Goal: Information Seeking & Learning: Understand process/instructions

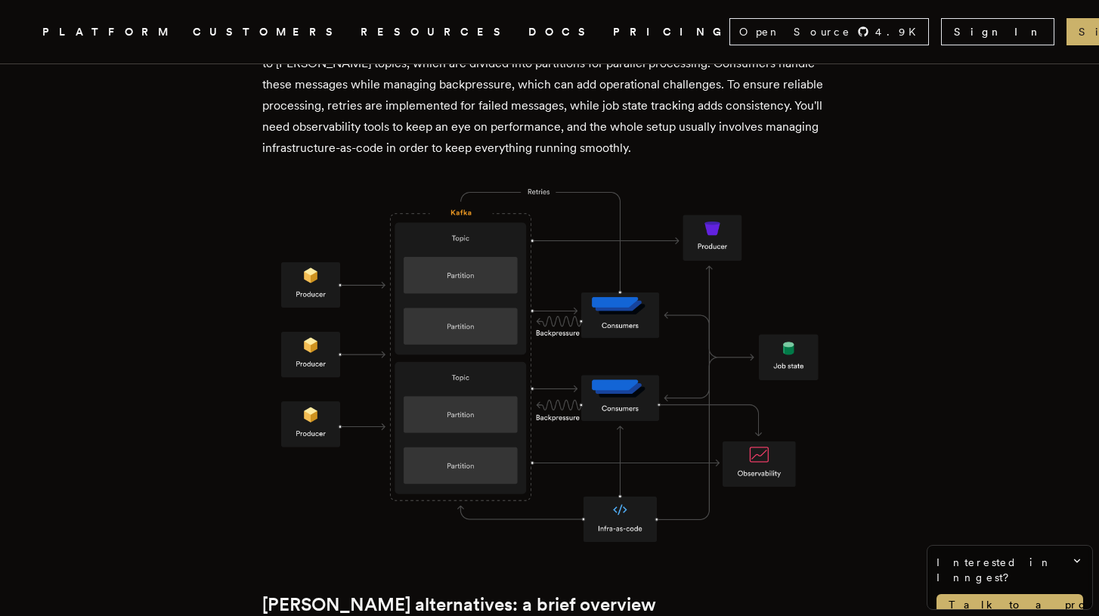
scroll to position [884, 0]
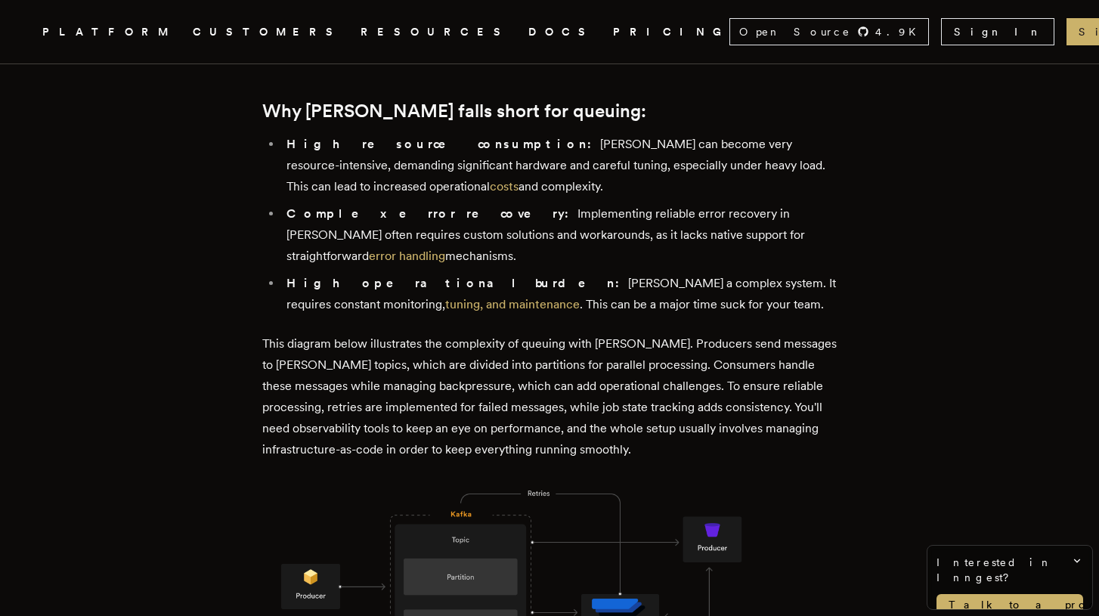
click at [436, 33] on div "PLATFORM CUSTOMERS RESOURCES DOCS PRICING" at bounding box center [385, 32] width 687 height 19
click at [528, 33] on link "DOCS" at bounding box center [561, 32] width 67 height 19
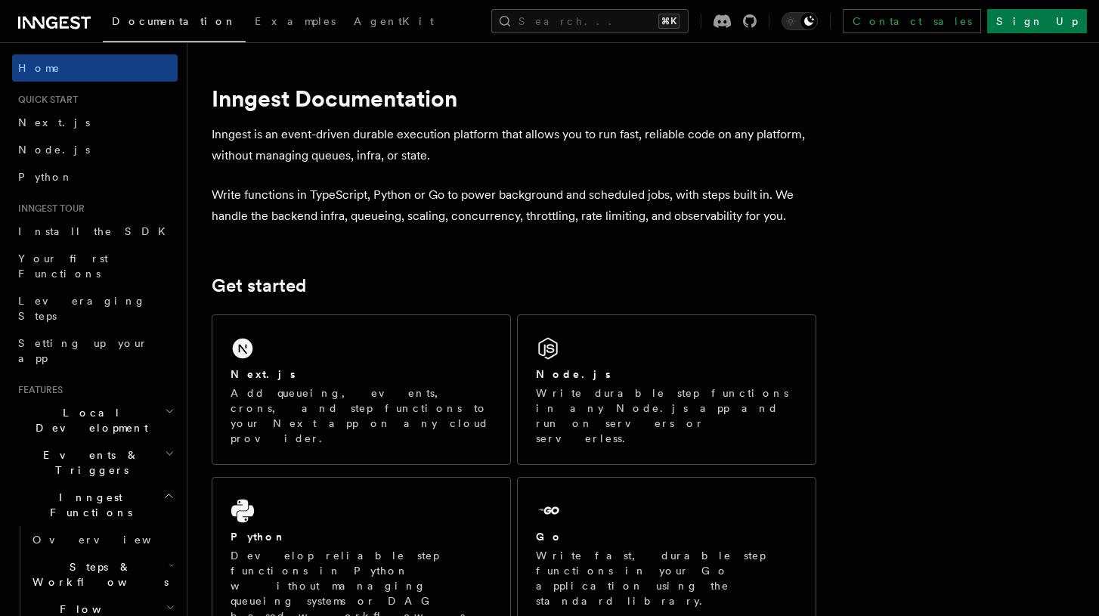
click at [479, 26] on div "Search... ⌘K Contact sales Sign Up" at bounding box center [783, 21] width 608 height 24
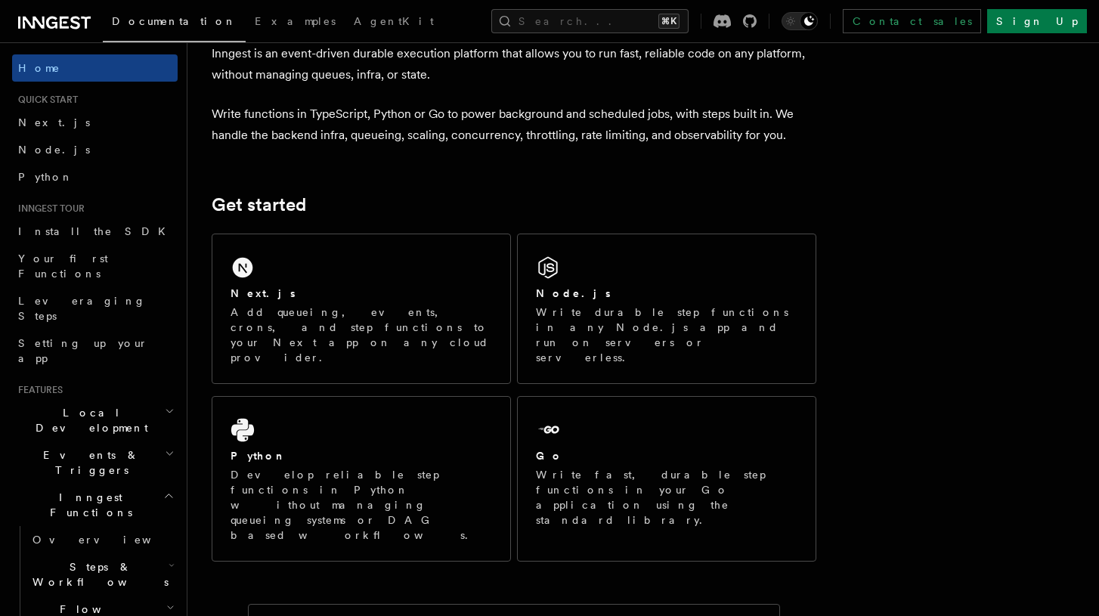
scroll to position [82, 0]
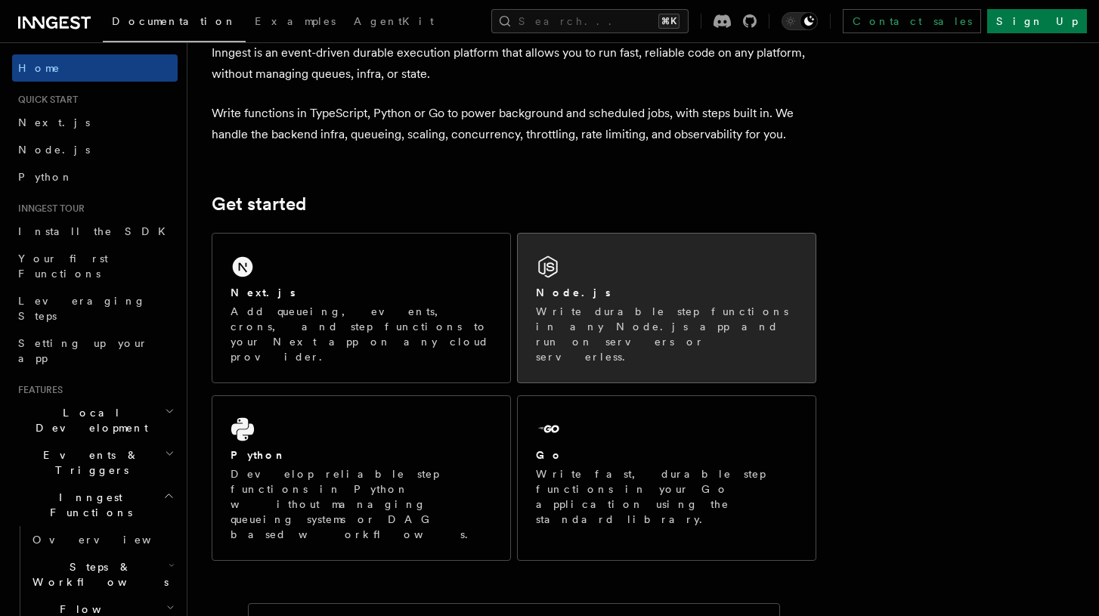
click at [641, 265] on div "Node.js Write durable step functions in any Node.js app and run on servers or s…" at bounding box center [667, 308] width 298 height 149
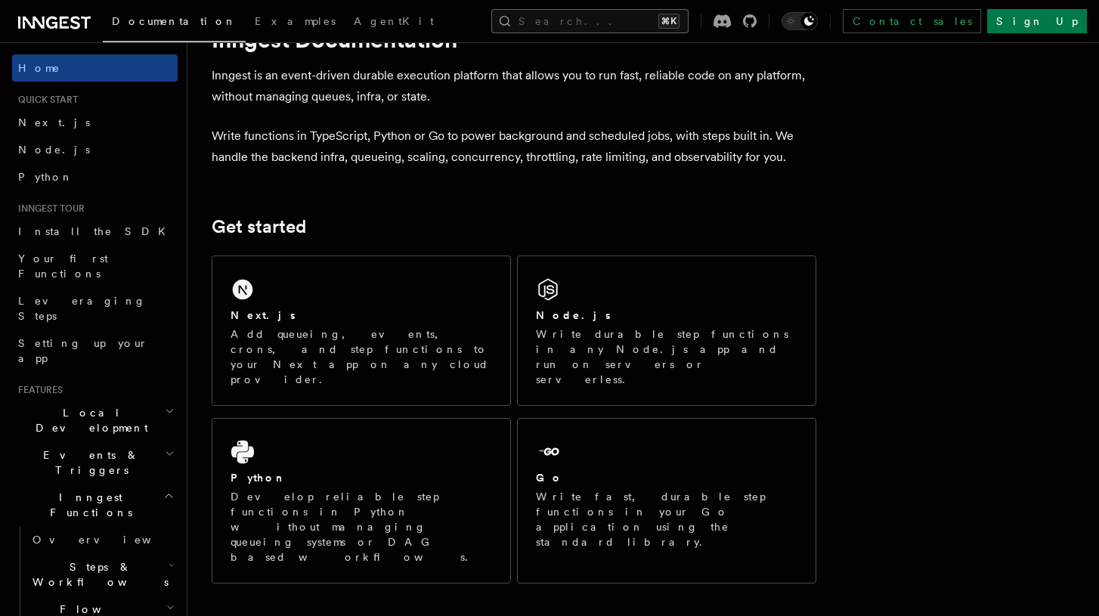
scroll to position [0, 0]
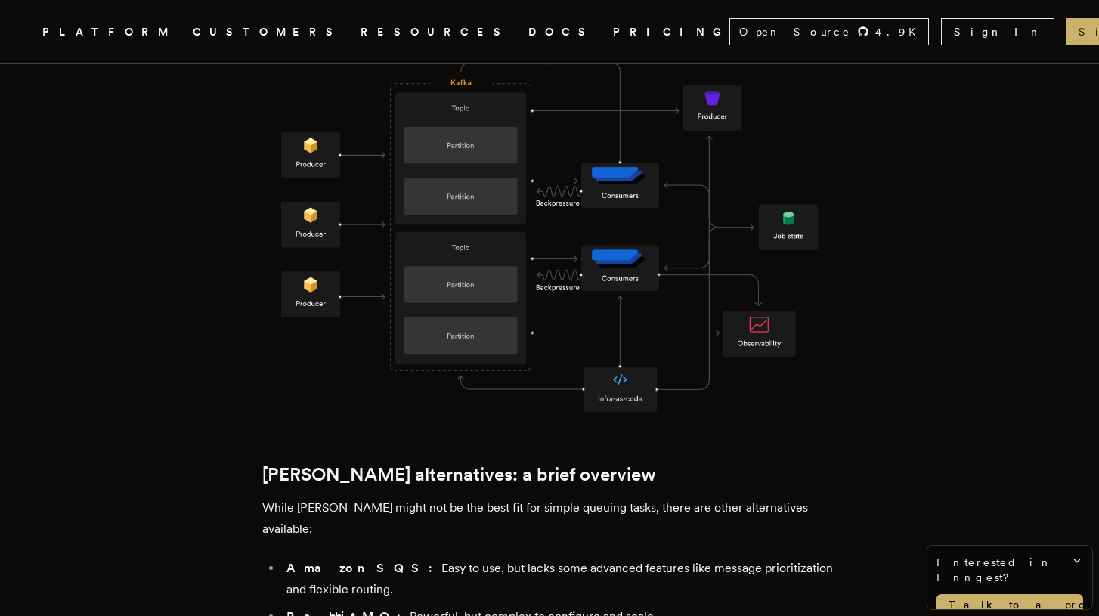
scroll to position [1327, 0]
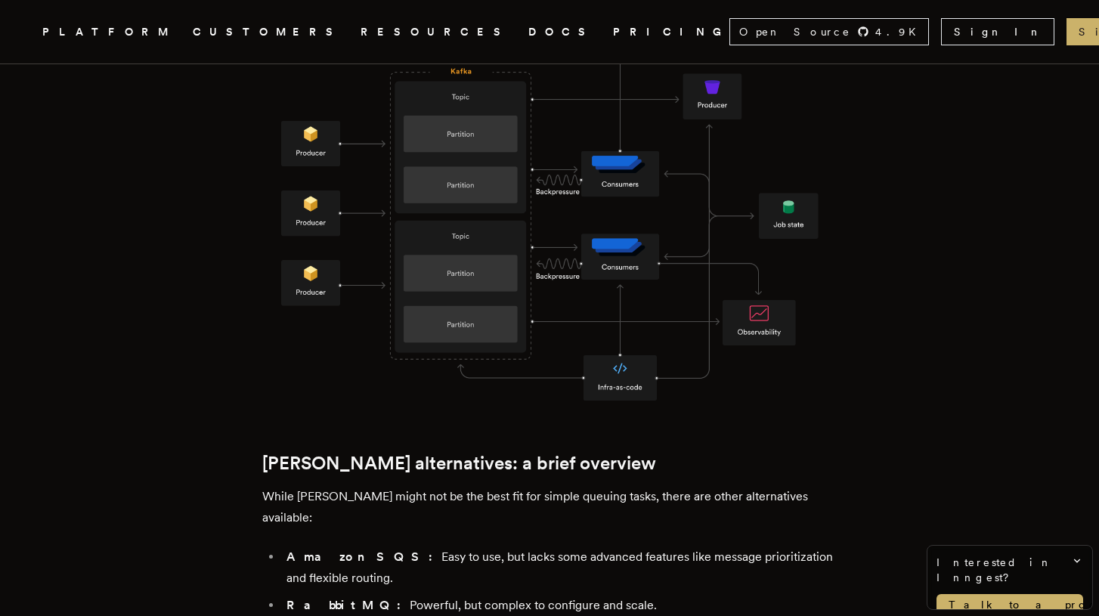
click at [613, 33] on link "PRICING" at bounding box center [671, 32] width 116 height 19
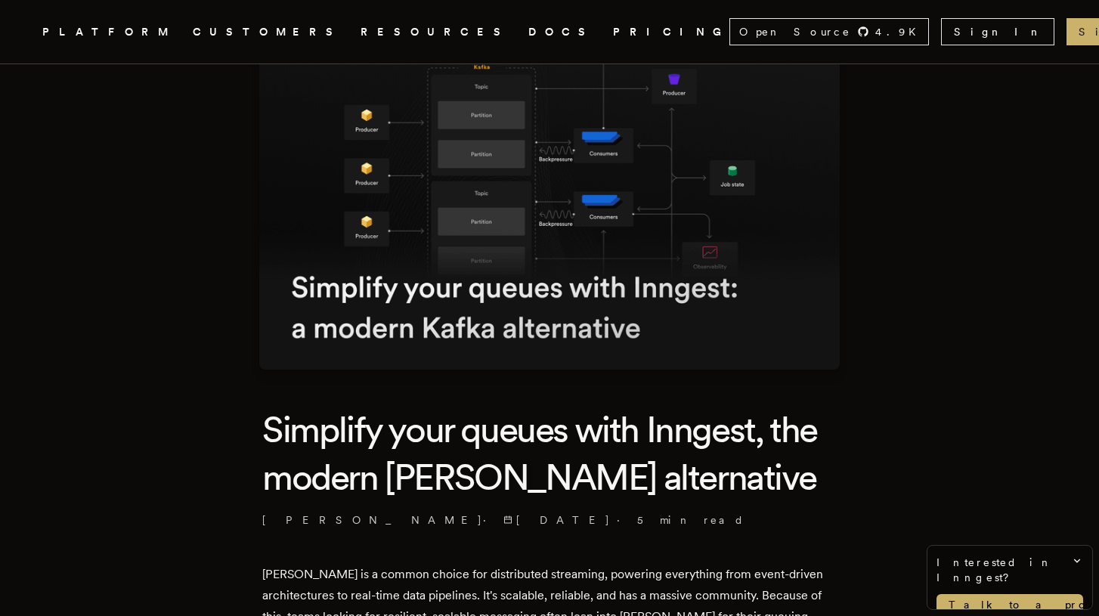
scroll to position [130, 0]
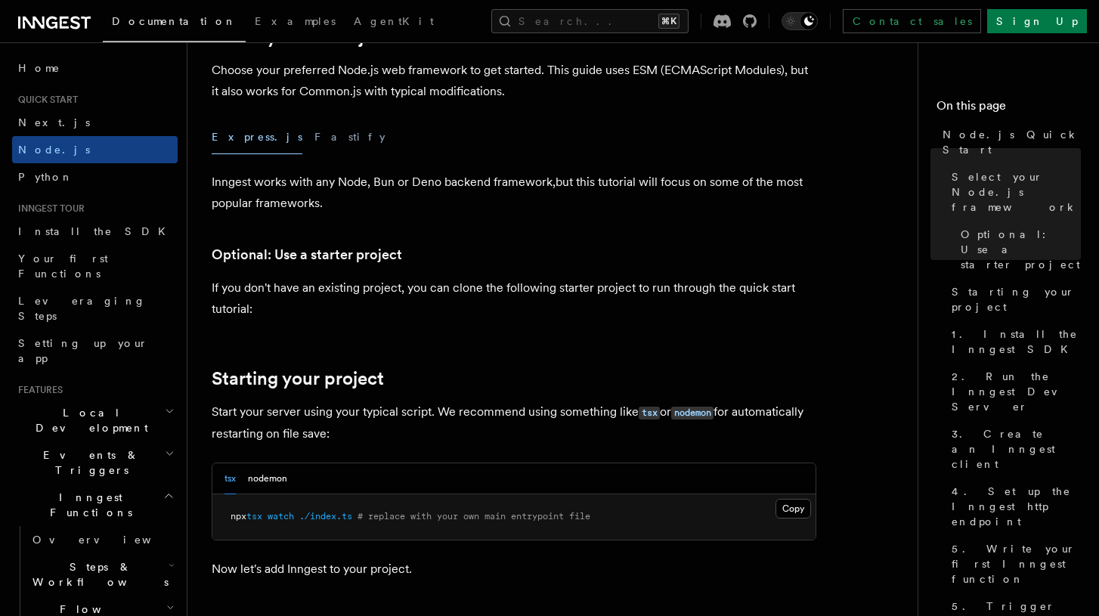
scroll to position [418, 0]
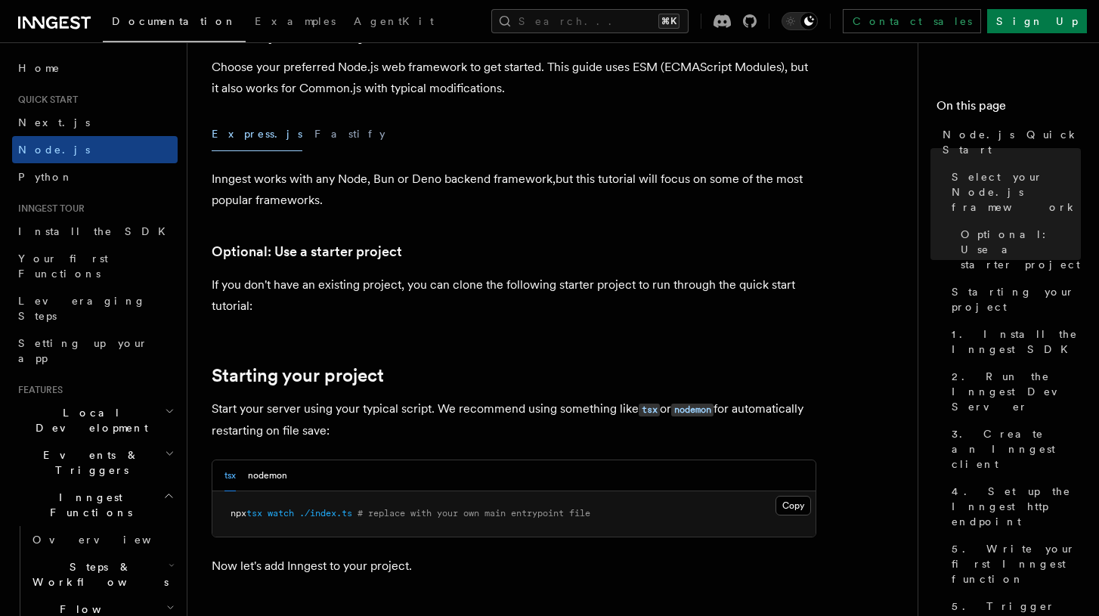
click at [314, 138] on button "Fastify" at bounding box center [349, 134] width 71 height 34
click at [241, 138] on button "Express.js" at bounding box center [257, 134] width 91 height 34
